Goal: Use online tool/utility: Utilize a website feature to perform a specific function

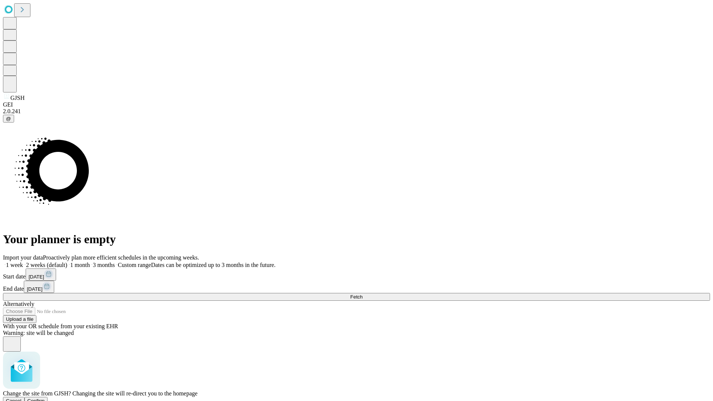
click at [45, 398] on span "Confirm" at bounding box center [35, 401] width 17 height 6
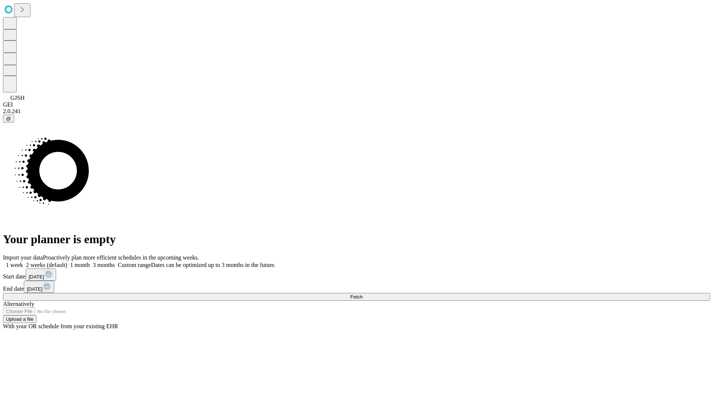
click at [90, 262] on label "1 month" at bounding box center [78, 265] width 23 height 6
click at [362, 294] on span "Fetch" at bounding box center [356, 297] width 12 height 6
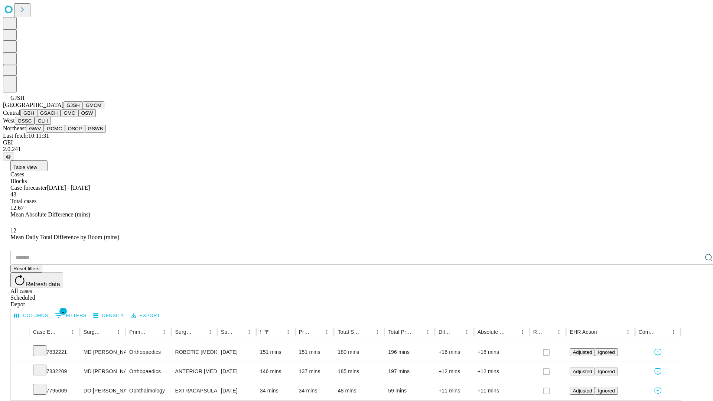
click at [83, 109] on button "GMCM" at bounding box center [94, 105] width 22 height 8
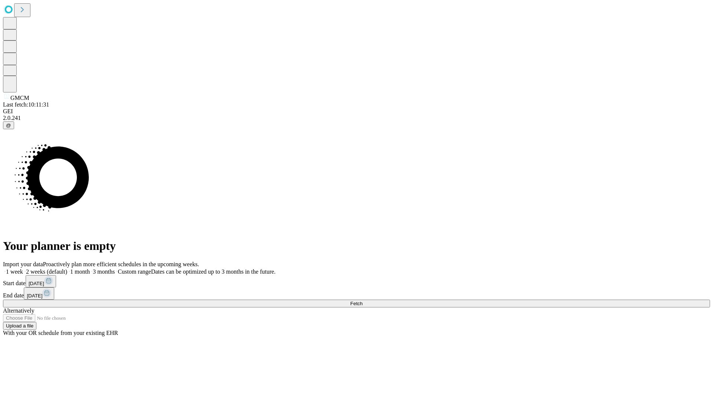
click at [90, 269] on label "1 month" at bounding box center [78, 272] width 23 height 6
click at [362, 301] on span "Fetch" at bounding box center [356, 304] width 12 height 6
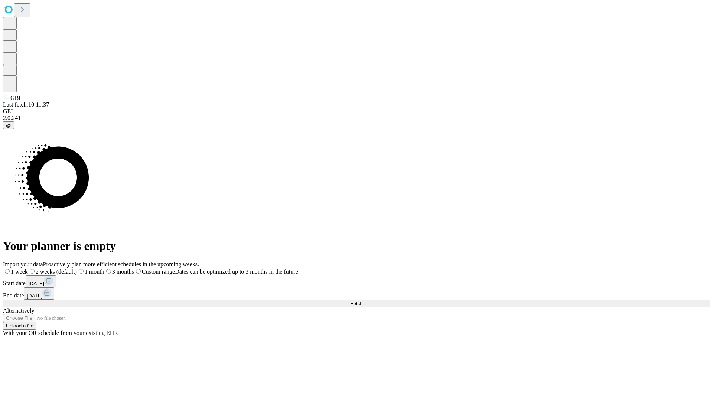
click at [104, 269] on label "1 month" at bounding box center [90, 272] width 27 height 6
click at [362, 301] on span "Fetch" at bounding box center [356, 304] width 12 height 6
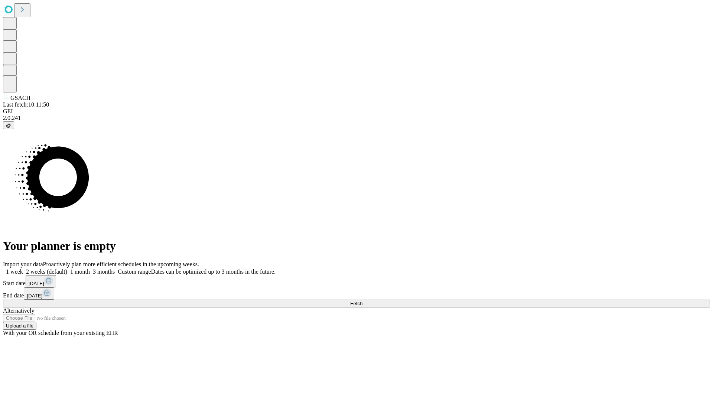
click at [90, 269] on label "1 month" at bounding box center [78, 272] width 23 height 6
click at [362, 301] on span "Fetch" at bounding box center [356, 304] width 12 height 6
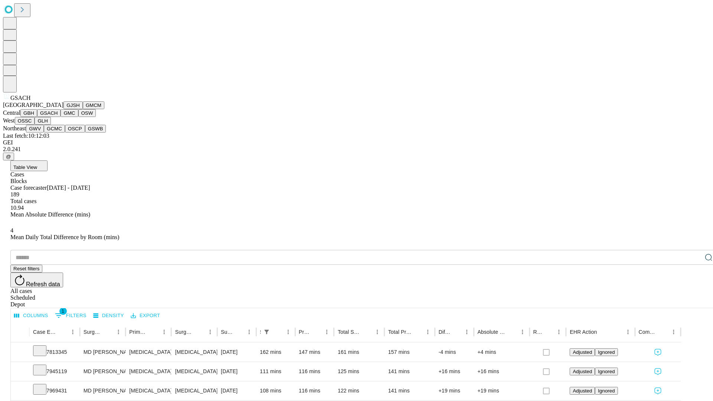
click at [61, 117] on button "GMC" at bounding box center [69, 113] width 17 height 8
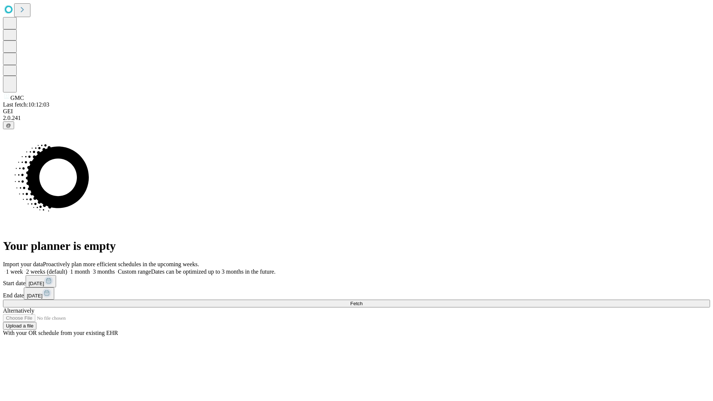
click at [90, 269] on label "1 month" at bounding box center [78, 272] width 23 height 6
click at [362, 301] on span "Fetch" at bounding box center [356, 304] width 12 height 6
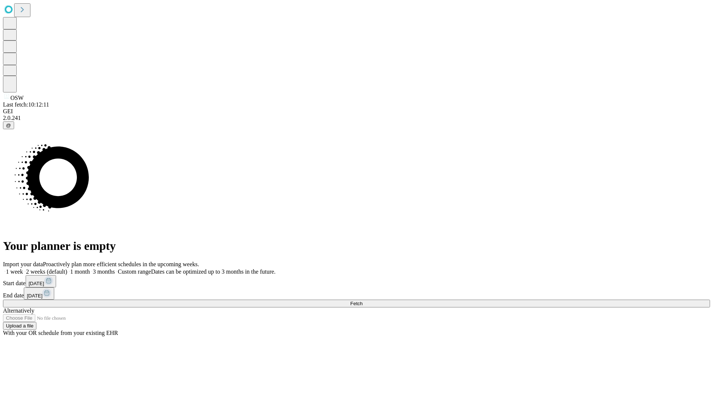
click at [90, 269] on label "1 month" at bounding box center [78, 272] width 23 height 6
click at [362, 301] on span "Fetch" at bounding box center [356, 304] width 12 height 6
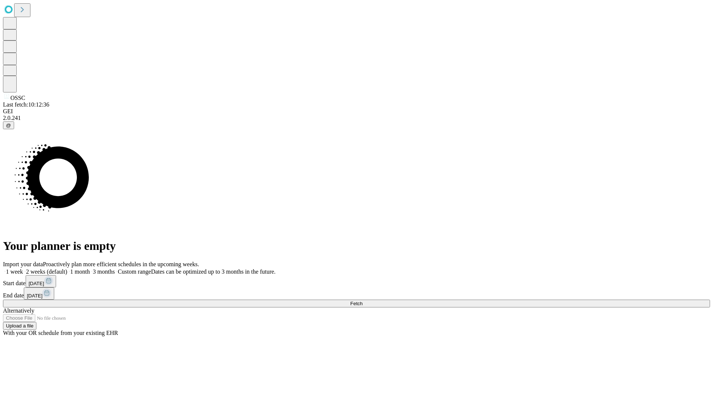
click at [362, 301] on span "Fetch" at bounding box center [356, 304] width 12 height 6
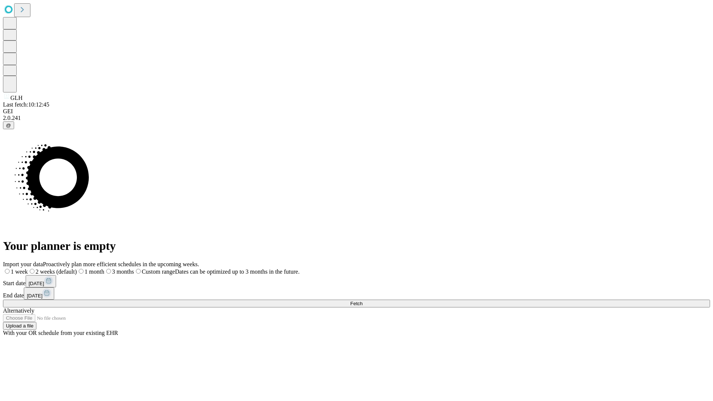
click at [104, 269] on label "1 month" at bounding box center [90, 272] width 27 height 6
click at [362, 301] on span "Fetch" at bounding box center [356, 304] width 12 height 6
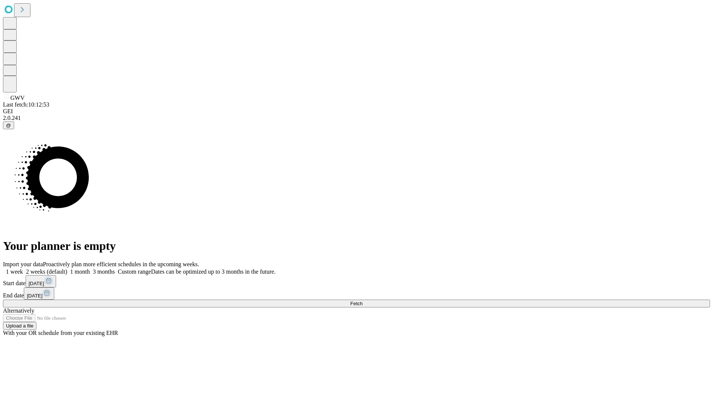
click at [90, 269] on label "1 month" at bounding box center [78, 272] width 23 height 6
click at [362, 301] on span "Fetch" at bounding box center [356, 304] width 12 height 6
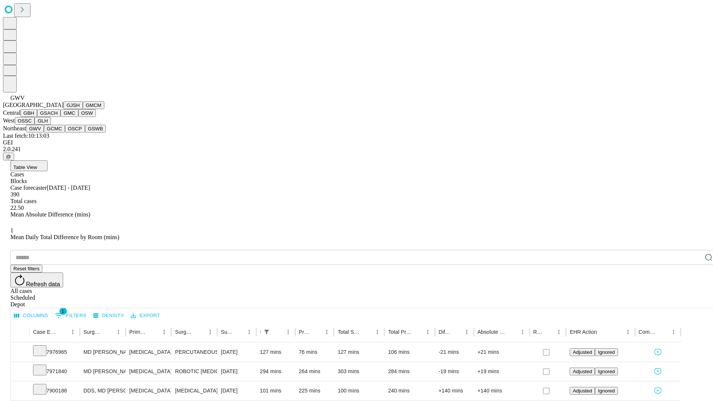
click at [58, 133] on button "GCMC" at bounding box center [54, 129] width 21 height 8
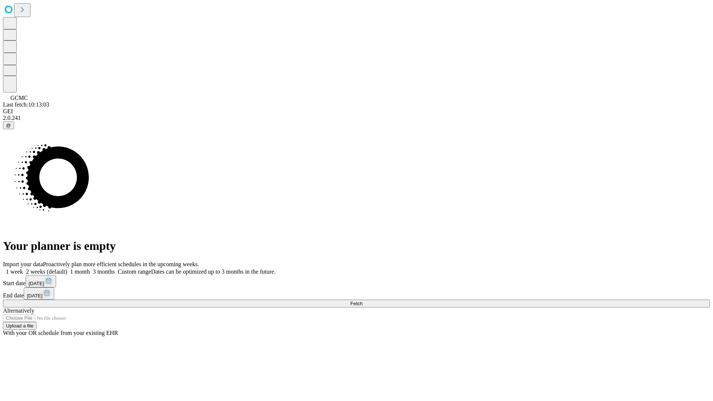
click at [90, 269] on label "1 month" at bounding box center [78, 272] width 23 height 6
click at [362, 301] on span "Fetch" at bounding box center [356, 304] width 12 height 6
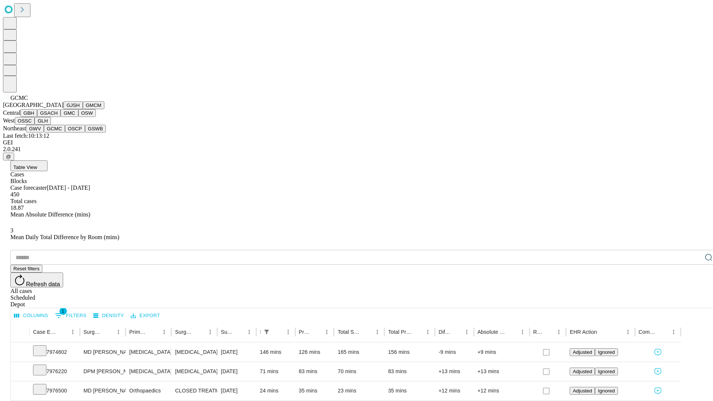
click at [65, 133] on button "OSCP" at bounding box center [75, 129] width 20 height 8
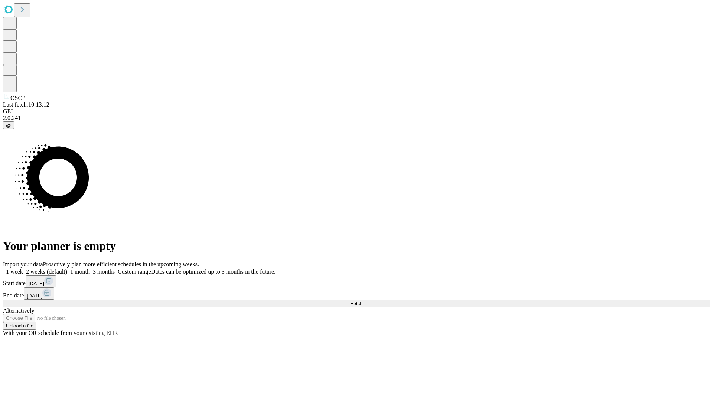
click at [90, 269] on label "1 month" at bounding box center [78, 272] width 23 height 6
click at [362, 301] on span "Fetch" at bounding box center [356, 304] width 12 height 6
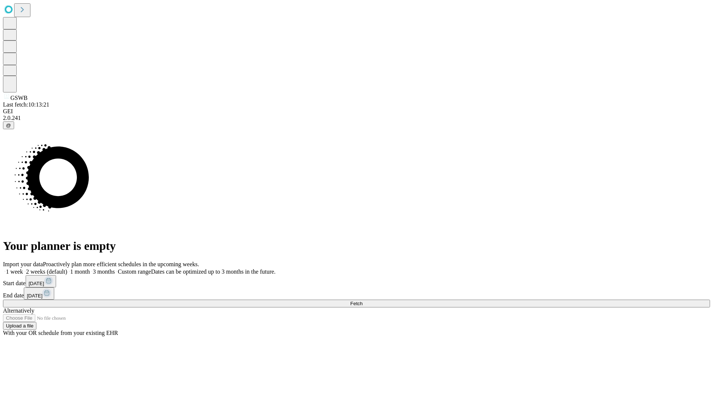
click at [362, 301] on span "Fetch" at bounding box center [356, 304] width 12 height 6
